Goal: Task Accomplishment & Management: Complete application form

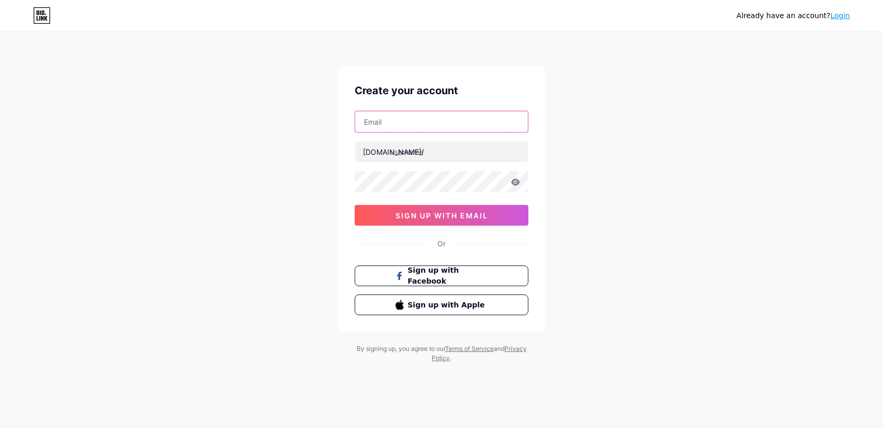
paste input "[EMAIL_ADDRESS][DOMAIN_NAME]"
type input "[EMAIL_ADDRESS][DOMAIN_NAME]"
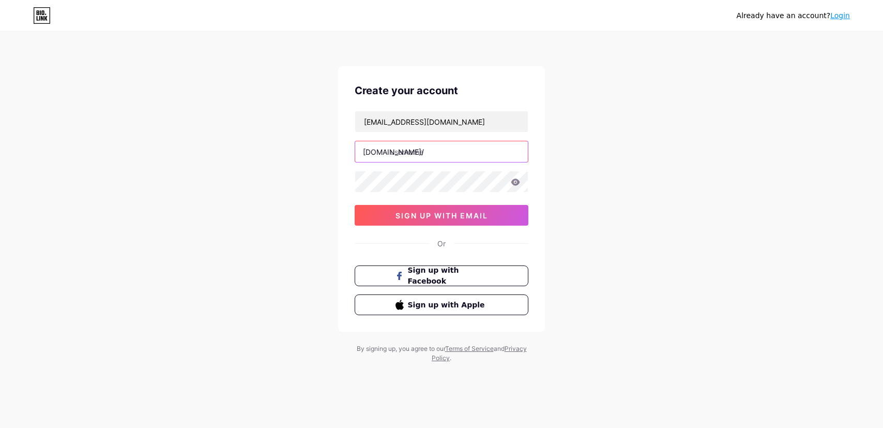
click at [452, 160] on input "text" at bounding box center [441, 151] width 173 height 21
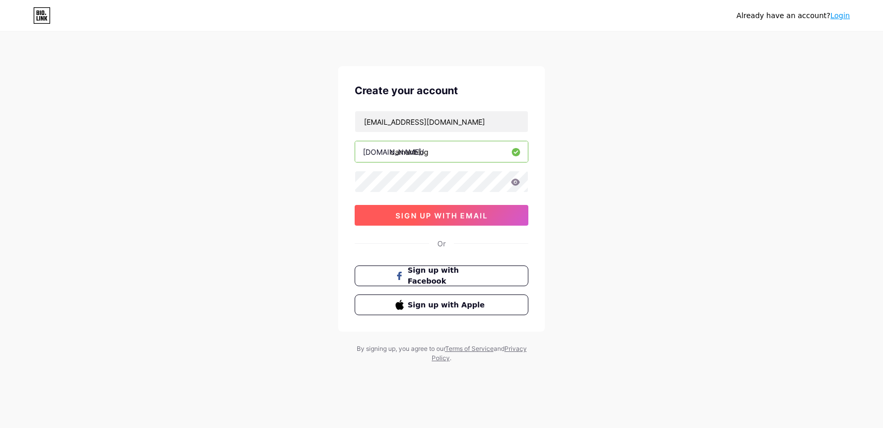
click at [475, 222] on button "sign up with email" at bounding box center [442, 215] width 174 height 21
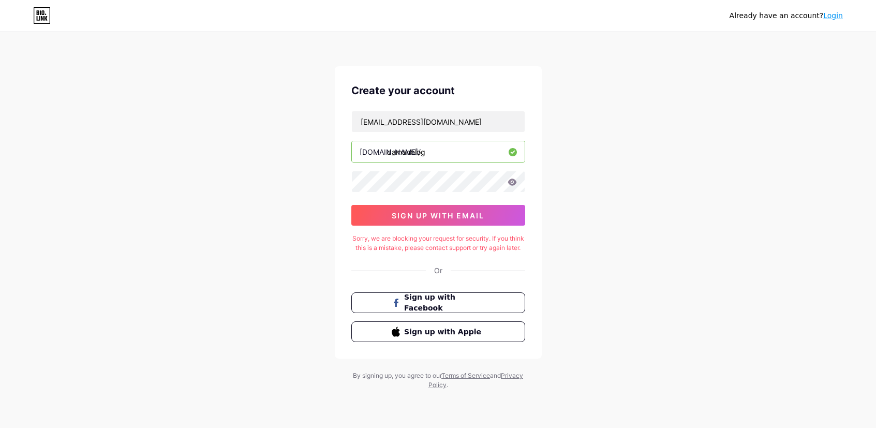
click at [416, 245] on div "Sorry, we are blocking your request for security. If you think this is a mistak…" at bounding box center [438, 243] width 174 height 19
click at [452, 154] on input "damanblog" at bounding box center [438, 151] width 173 height 21
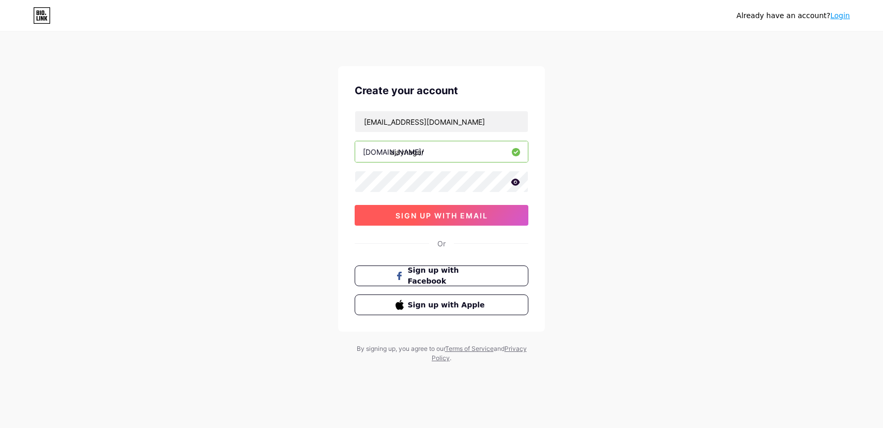
click at [453, 220] on button "sign up with email" at bounding box center [442, 215] width 174 height 21
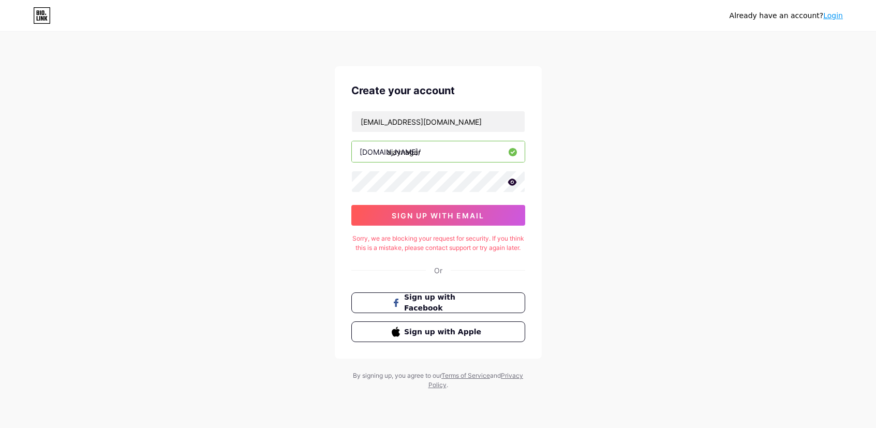
click at [455, 154] on input "ajaynagar" at bounding box center [438, 151] width 173 height 21
type input "ajaynagar1"
click at [467, 209] on button "sign up with email" at bounding box center [438, 215] width 174 height 21
